Goal: Contribute content

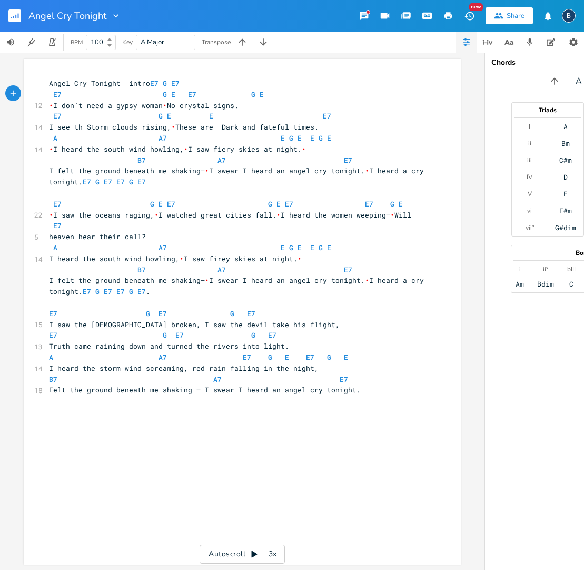
scroll to position [0, 6]
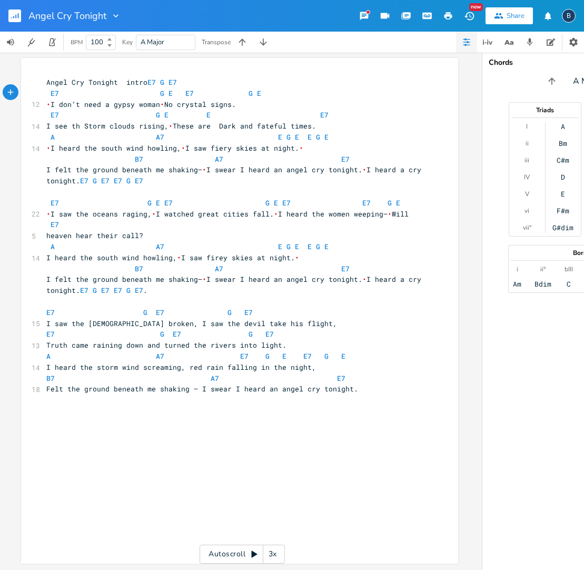
click at [16, 14] on rect "button" at bounding box center [14, 15] width 13 height 13
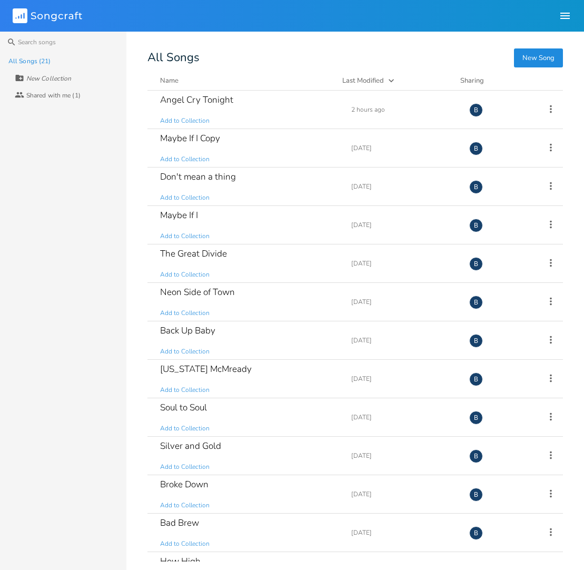
click at [534, 59] on button "New Song" at bounding box center [538, 57] width 49 height 19
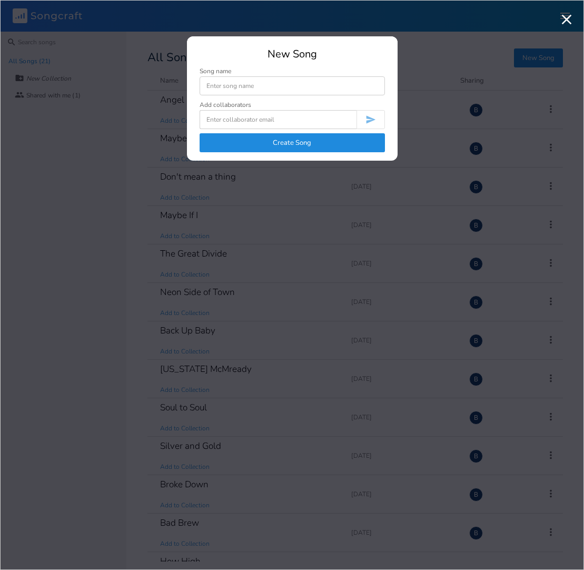
click at [233, 87] on input at bounding box center [292, 85] width 185 height 19
type input "BB"
click at [288, 146] on button "Create Song" at bounding box center [292, 142] width 185 height 19
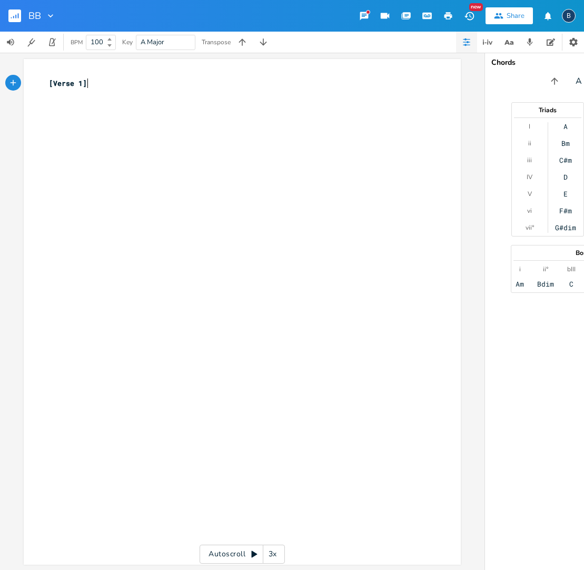
scroll to position [0, 1]
drag, startPoint x: 94, startPoint y: 84, endPoint x: 36, endPoint y: 77, distance: 58.8
click at [35, 78] on div "[Verse 1] x [Verse 1] ​" at bounding box center [242, 311] width 437 height 505
type textarea "In A drone or A string upbeat"
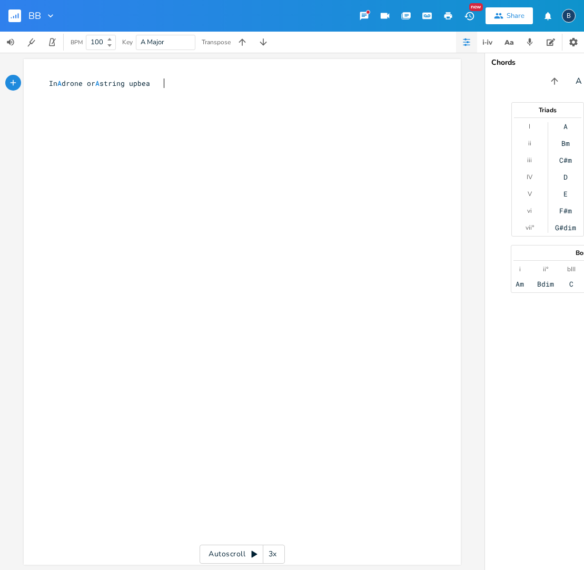
scroll to position [0, 76]
click at [67, 83] on span "In A drone or A string upbeat" at bounding box center [101, 82] width 105 height 9
type textarea "a"
click at [11, 14] on rect "button" at bounding box center [14, 15] width 13 height 13
